Goal: Task Accomplishment & Management: Manage account settings

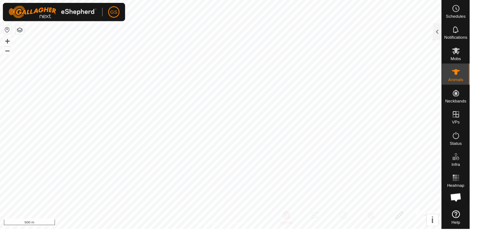
checkbox input "true"
click at [469, 77] on icon at bounding box center [468, 73] width 9 height 9
click at [454, 82] on div "Animals" at bounding box center [468, 76] width 29 height 22
click at [463, 83] on span "Animals" at bounding box center [468, 82] width 16 height 4
click at [468, 59] on span "Mobs" at bounding box center [468, 60] width 10 height 4
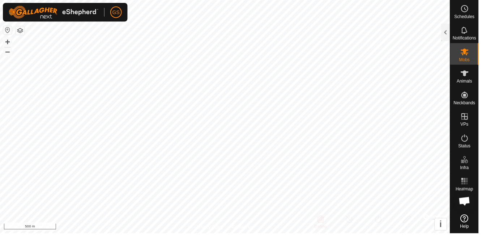
click at [470, 83] on span "Animals" at bounding box center [468, 82] width 16 height 4
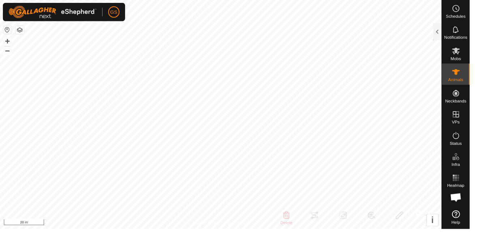
checkbox input "false"
checkbox input "true"
checkbox input "false"
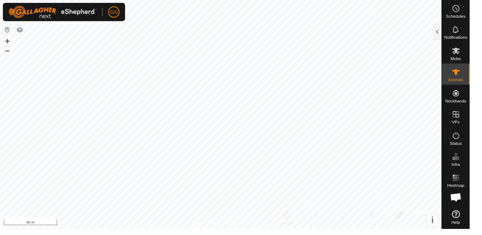
click at [482, 156] on html "GS Schedules Notifications Mobs Animals Neckbands VPs Status Infra Heatmap Help…" at bounding box center [241, 117] width 482 height 235
